Goal: Find specific page/section: Find specific page/section

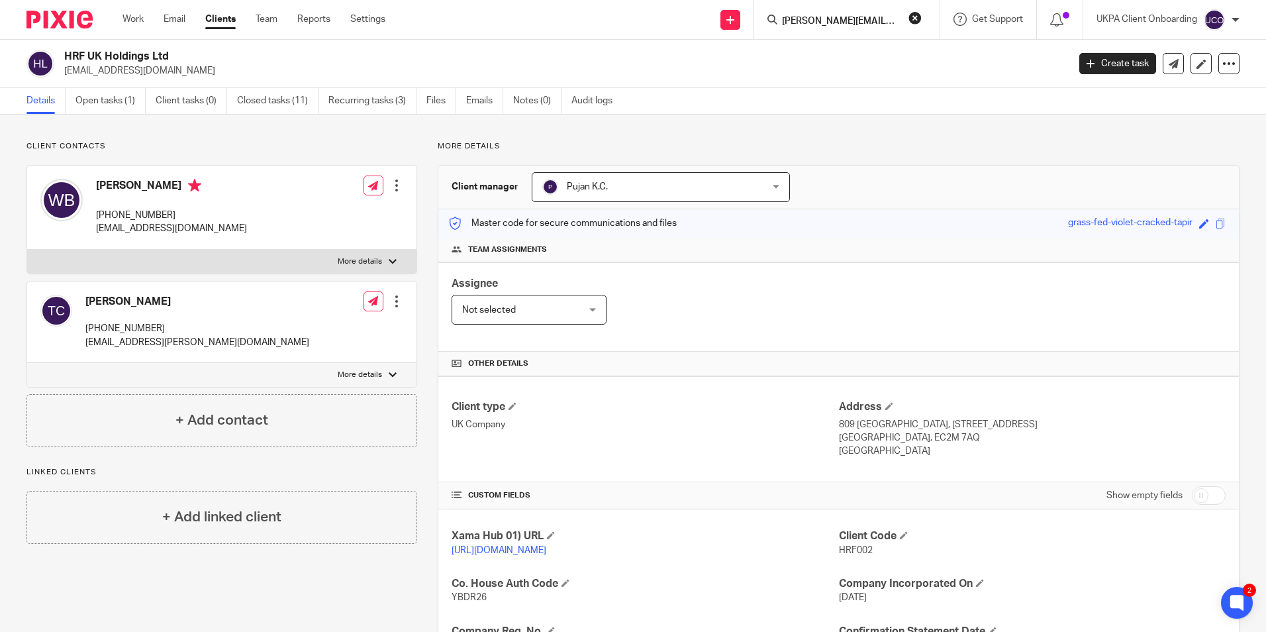
scroll to position [0, 15]
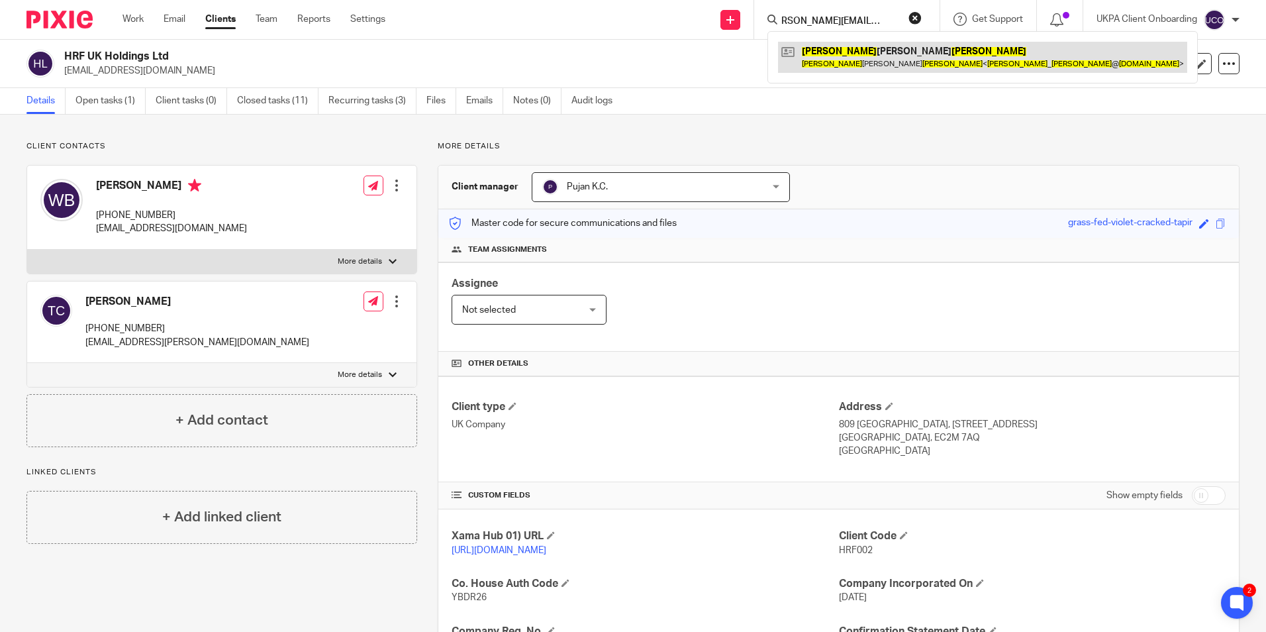
type input "[PERSON_NAME][EMAIL_ADDRESS][DOMAIN_NAME]"
click at [863, 42] on link at bounding box center [982, 57] width 409 height 30
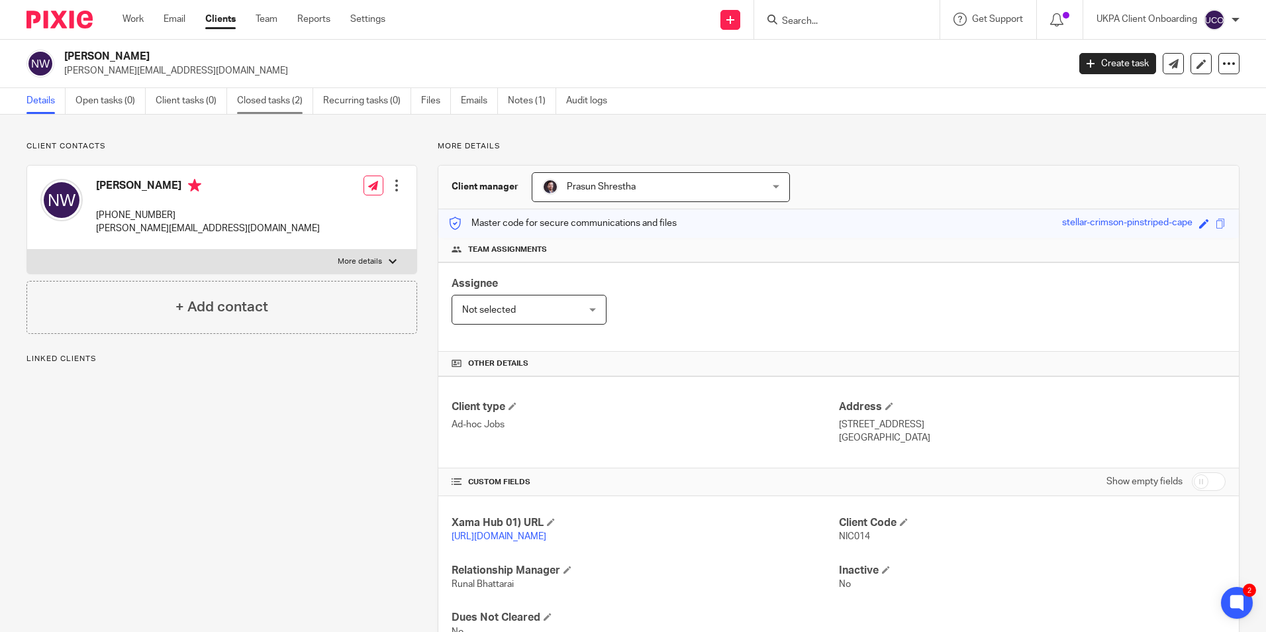
click at [283, 93] on link "Closed tasks (2)" at bounding box center [275, 101] width 76 height 26
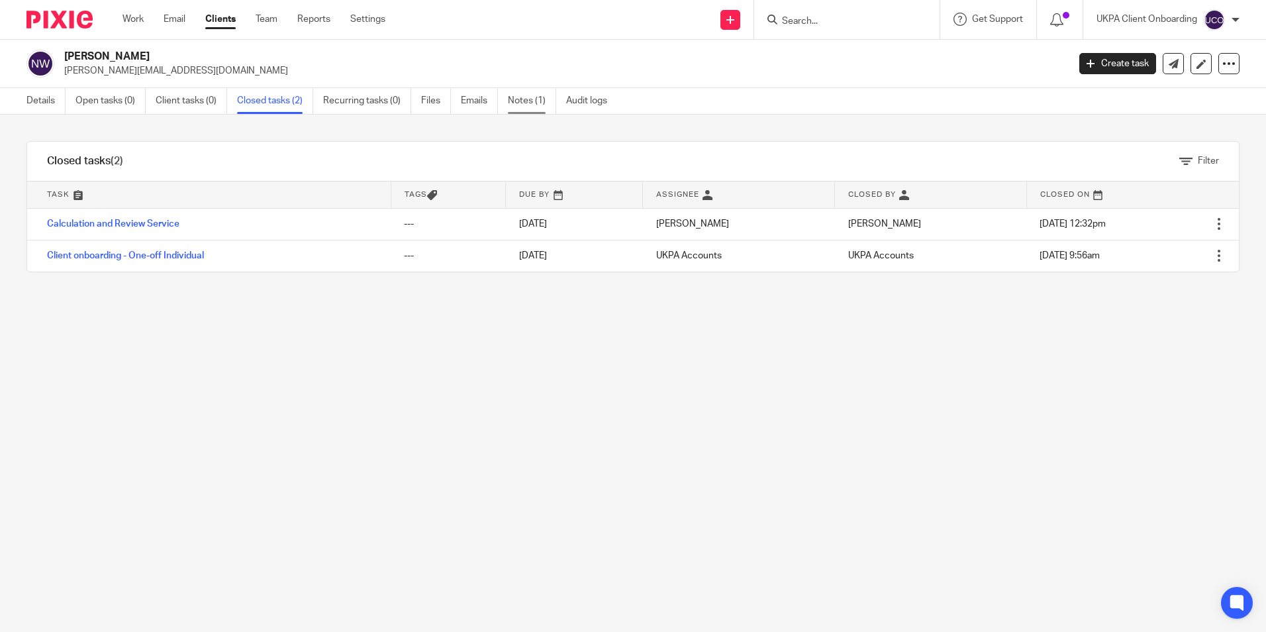
click at [522, 99] on link "Notes (1)" at bounding box center [532, 101] width 48 height 26
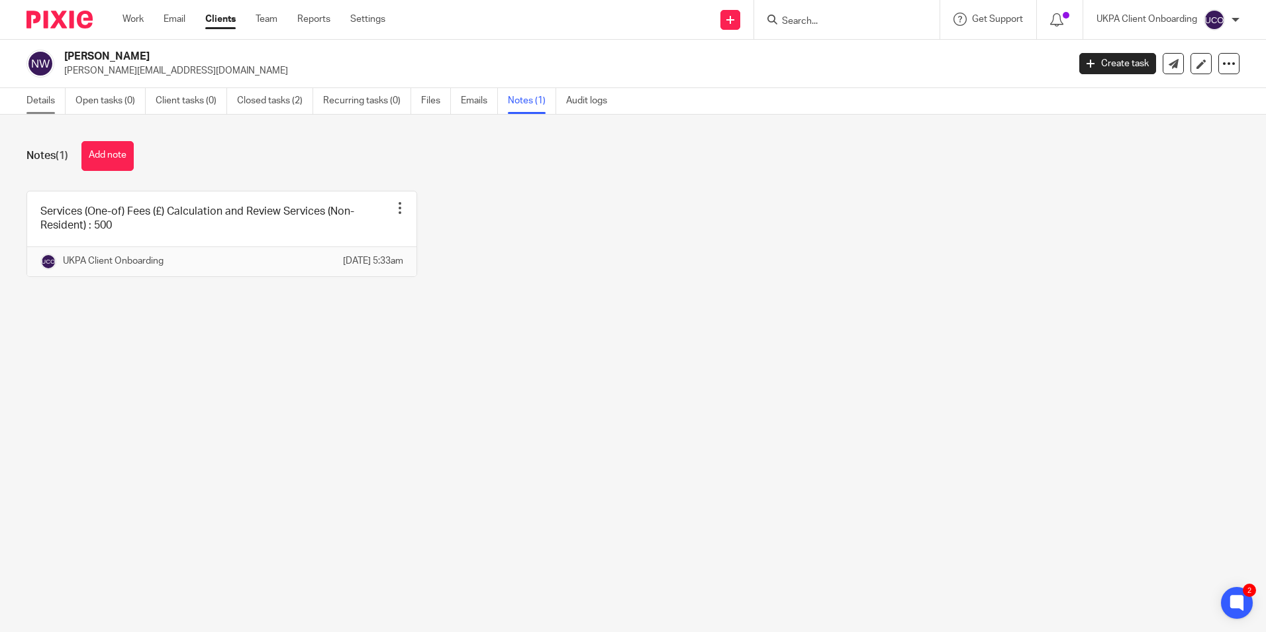
click at [31, 93] on link "Details" at bounding box center [45, 101] width 39 height 26
